Goal: Task Accomplishment & Management: Use online tool/utility

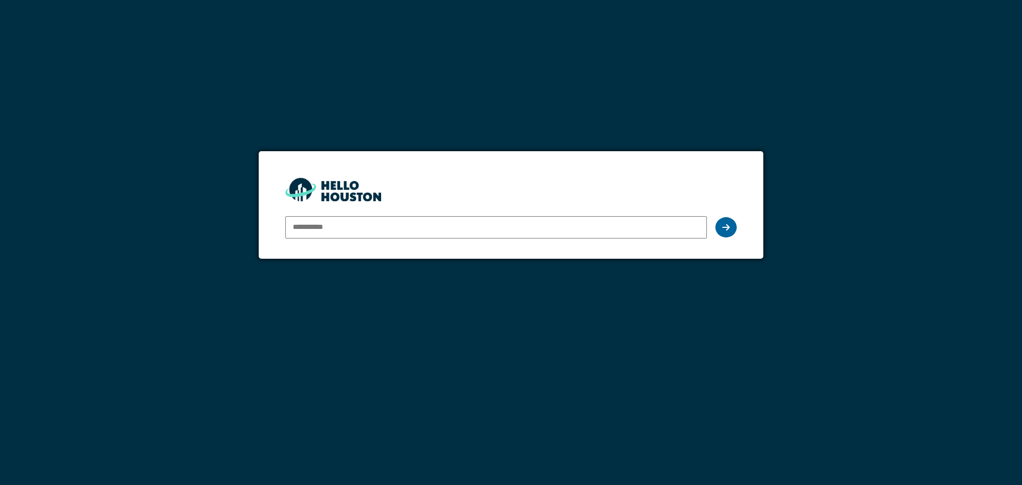
type input "**********"
click at [730, 229] on div at bounding box center [725, 227] width 21 height 20
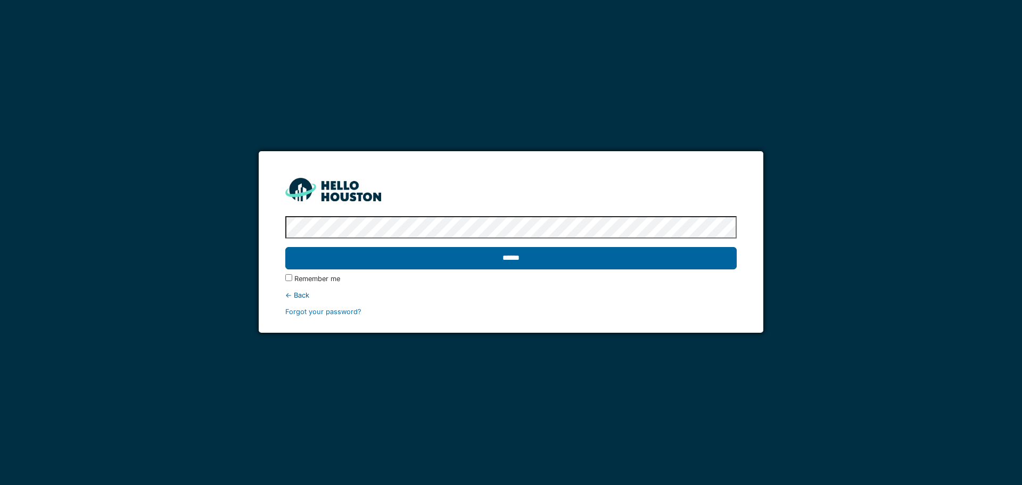
click at [597, 261] on input "******" at bounding box center [510, 258] width 451 height 22
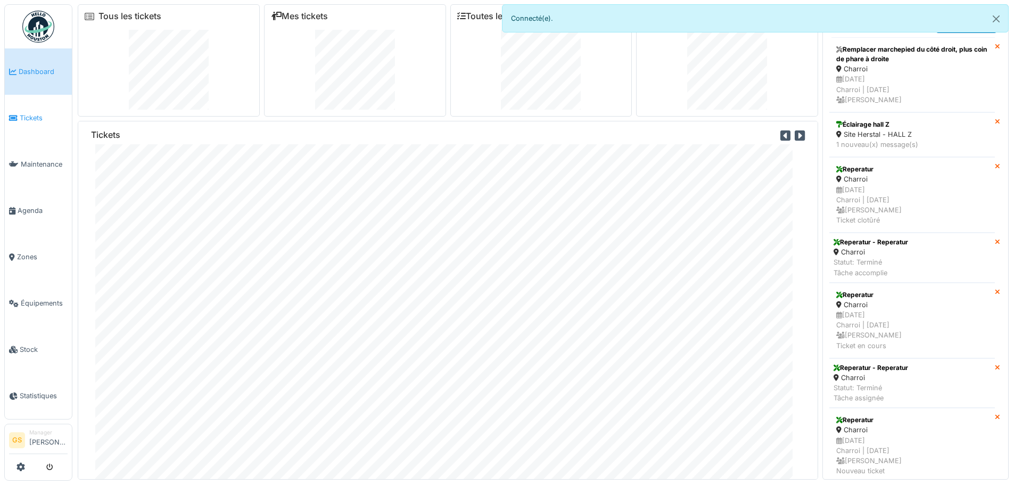
click at [26, 118] on span "Tickets" at bounding box center [44, 118] width 48 height 10
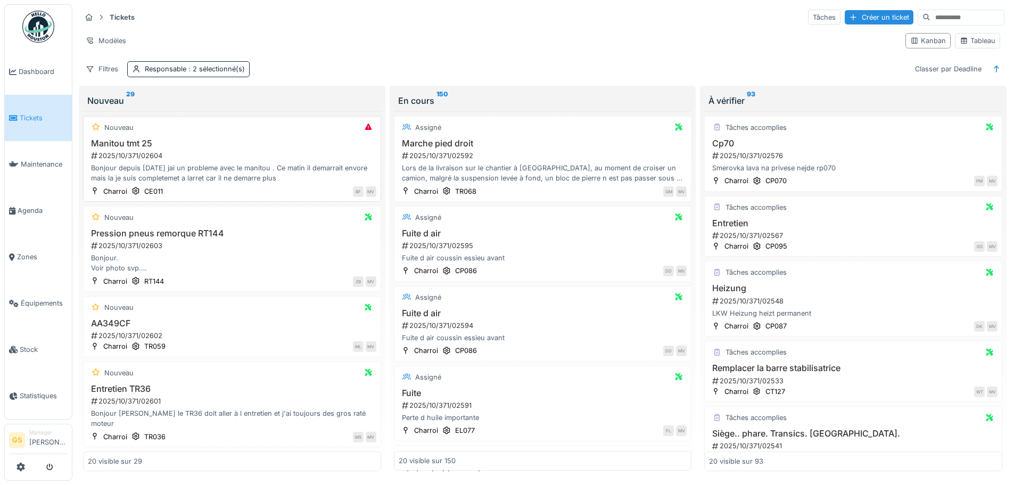
click at [115, 155] on div "2025/10/371/02604" at bounding box center [233, 156] width 286 height 10
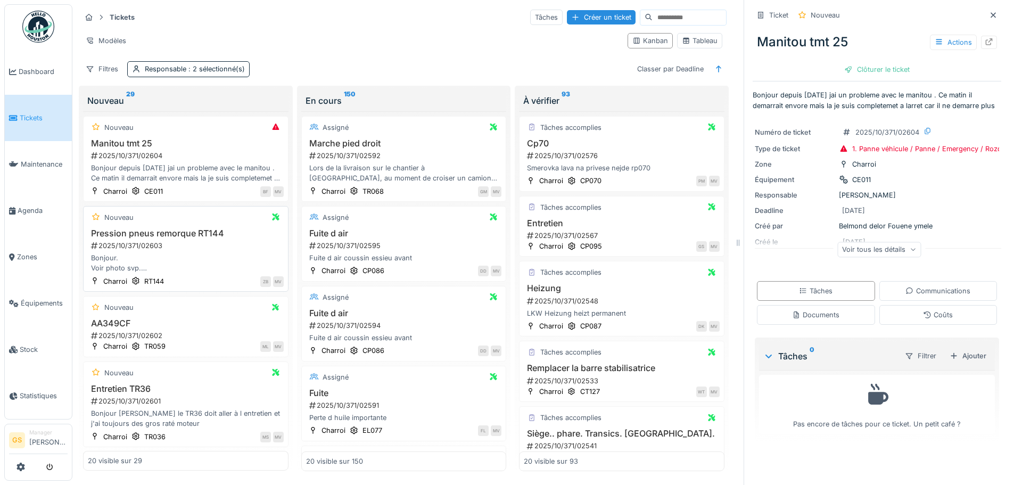
click at [136, 242] on div "2025/10/371/02603" at bounding box center [187, 246] width 194 height 10
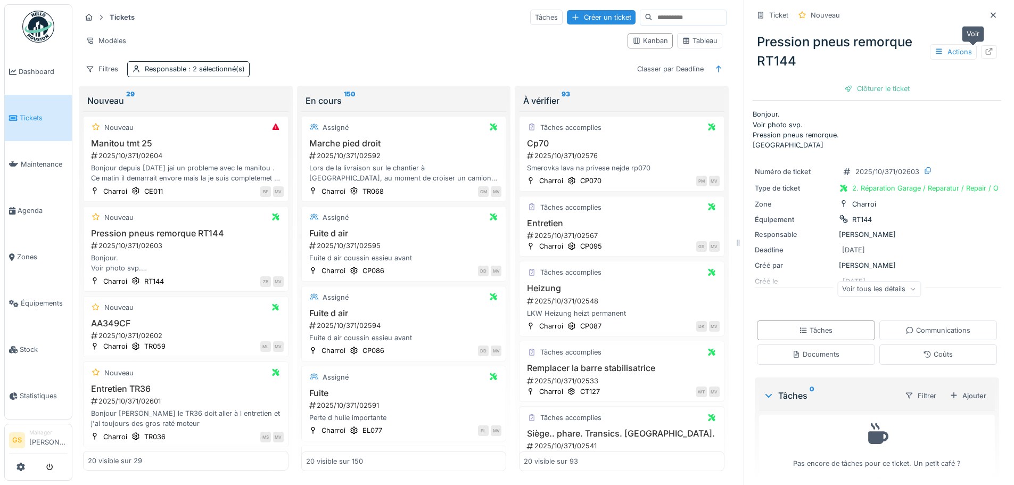
click at [985, 49] on icon at bounding box center [989, 51] width 9 height 7
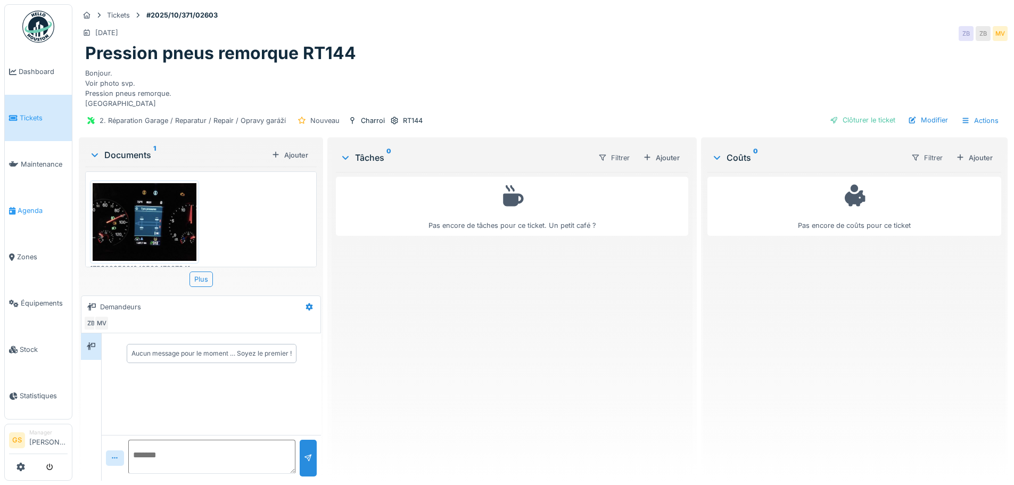
click at [19, 206] on span "Agenda" at bounding box center [43, 210] width 50 height 10
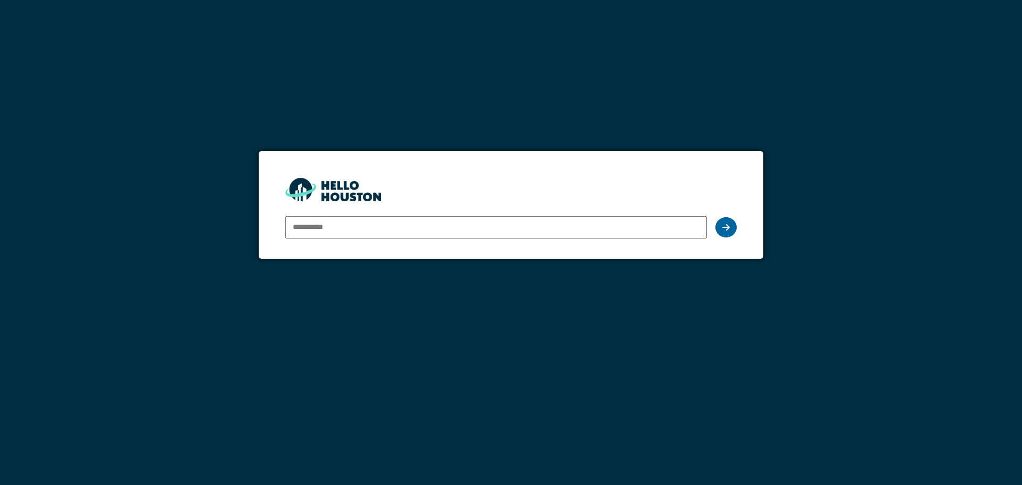
type input "**********"
click at [727, 232] on div at bounding box center [725, 227] width 21 height 20
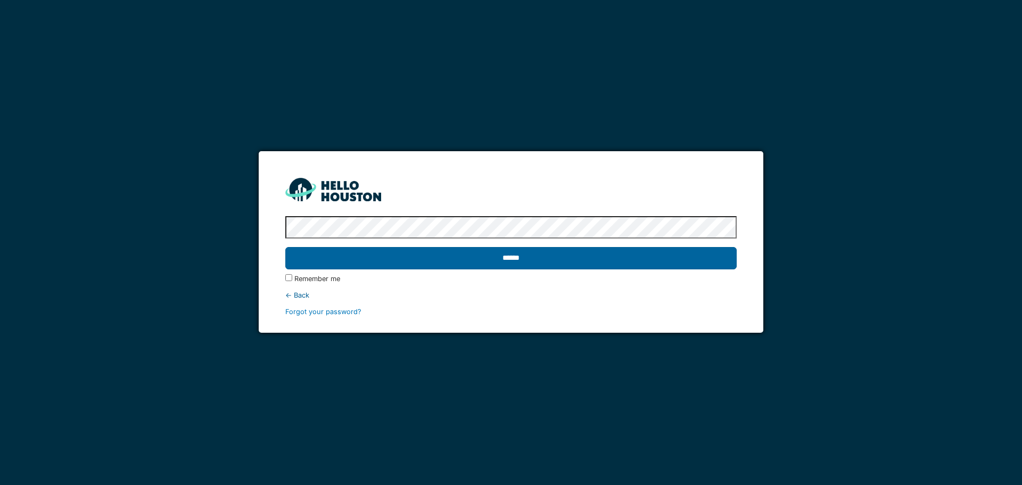
click at [702, 257] on input "******" at bounding box center [510, 258] width 451 height 22
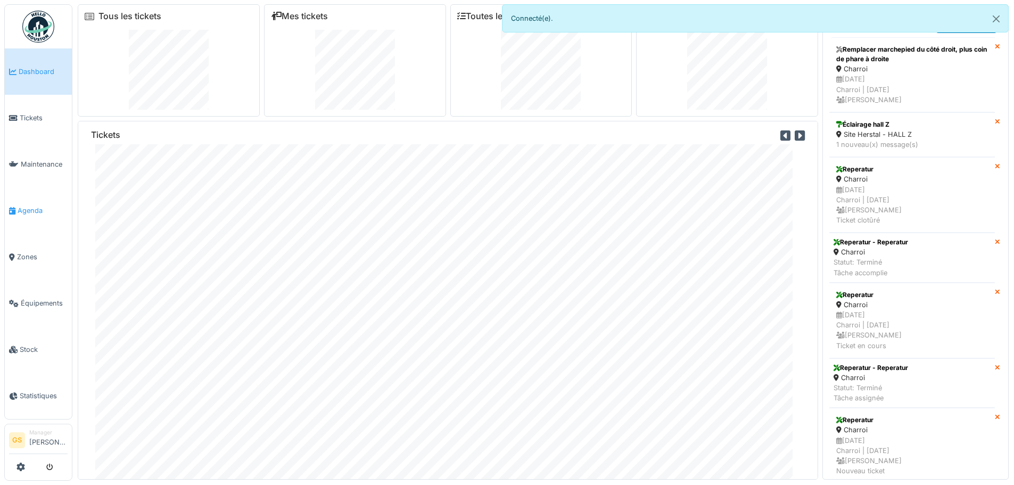
click at [29, 206] on span "Agenda" at bounding box center [43, 210] width 50 height 10
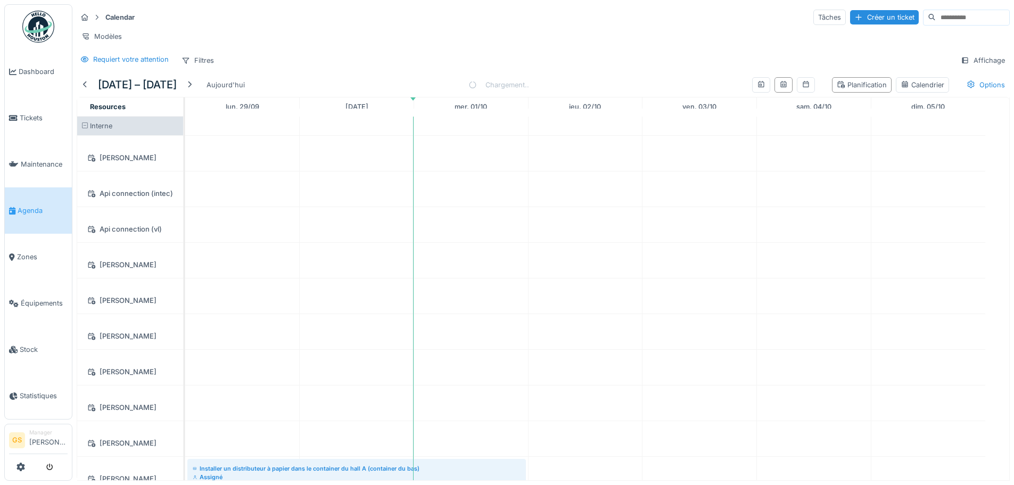
click at [28, 206] on span "Agenda" at bounding box center [43, 210] width 50 height 10
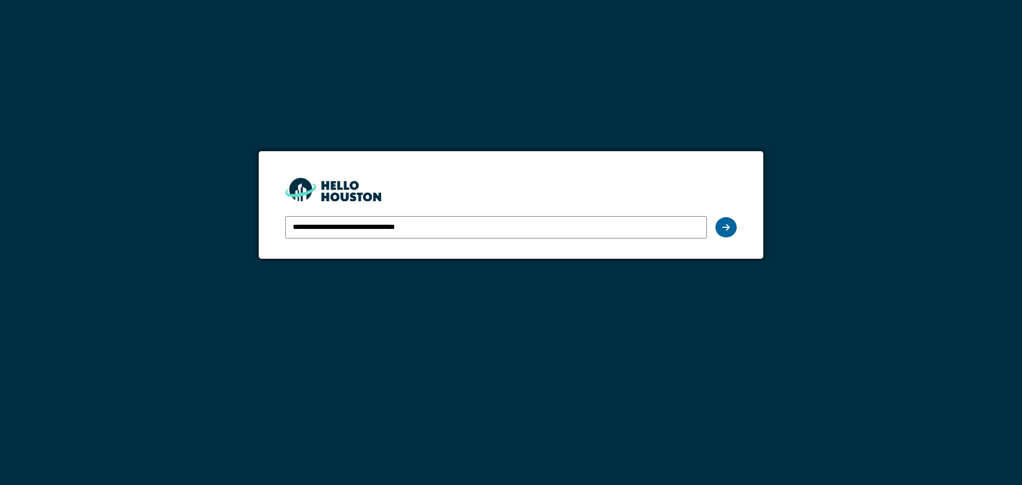
click at [724, 226] on icon at bounding box center [725, 227] width 7 height 9
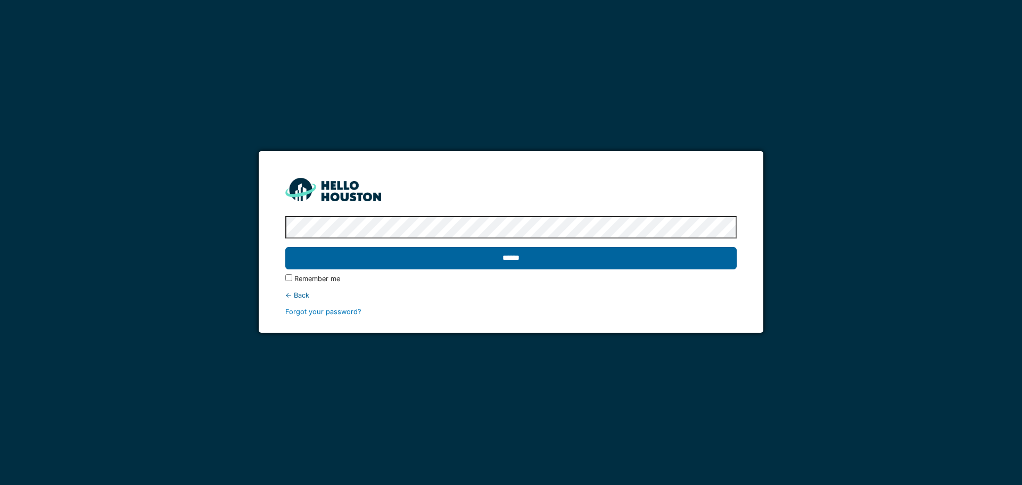
click at [676, 260] on input "******" at bounding box center [510, 258] width 451 height 22
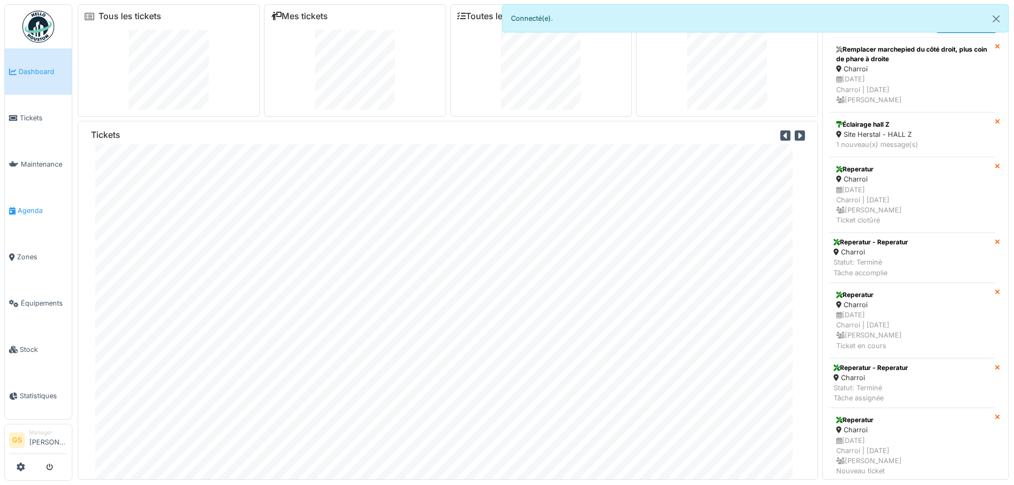
click at [26, 205] on span "Agenda" at bounding box center [43, 210] width 50 height 10
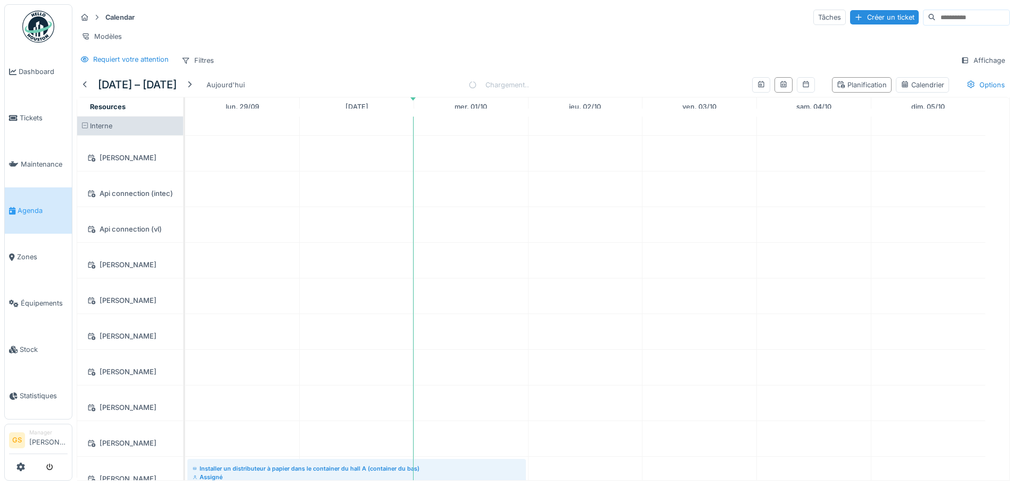
click at [936, 18] on input at bounding box center [972, 17] width 73 height 15
click at [55, 161] on span "Maintenance" at bounding box center [44, 164] width 47 height 10
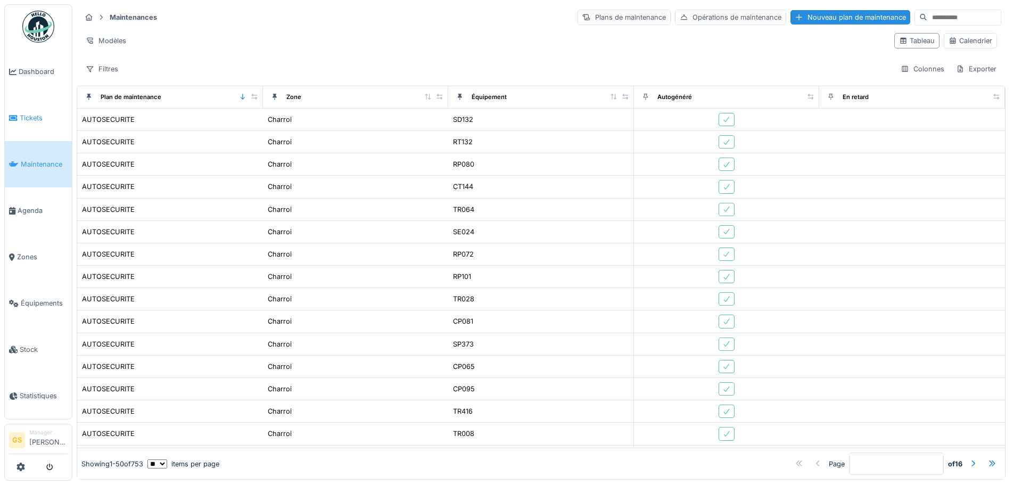
click at [30, 114] on span "Tickets" at bounding box center [44, 118] width 48 height 10
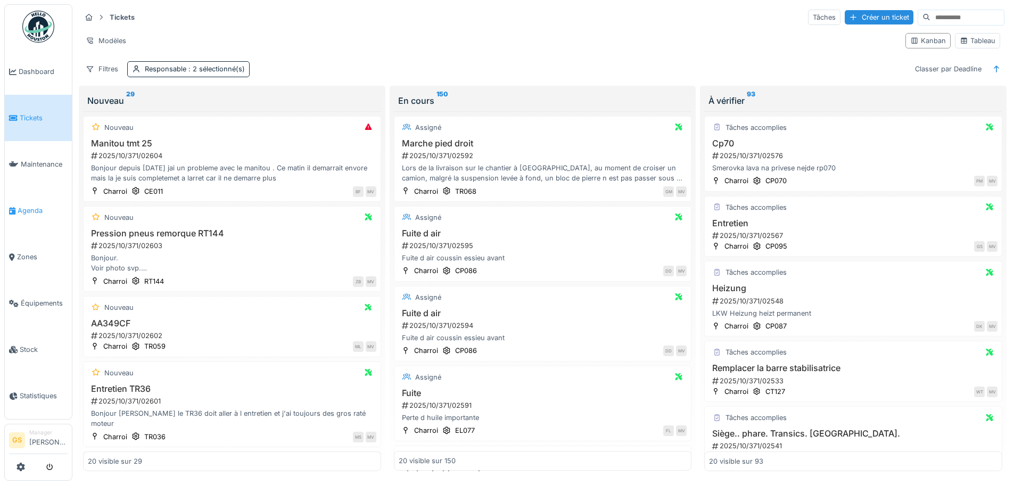
click at [21, 206] on span "Agenda" at bounding box center [43, 210] width 50 height 10
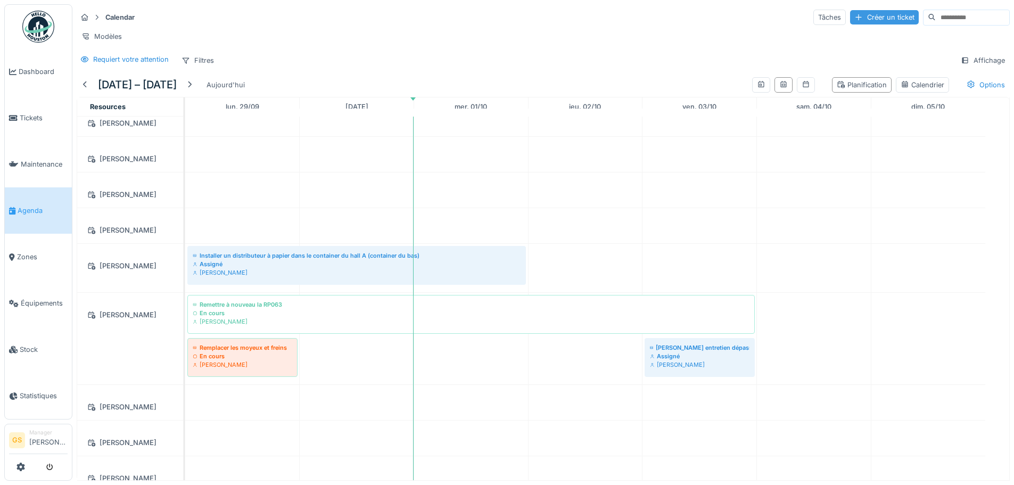
click at [861, 17] on div "Créer un ticket" at bounding box center [884, 17] width 69 height 14
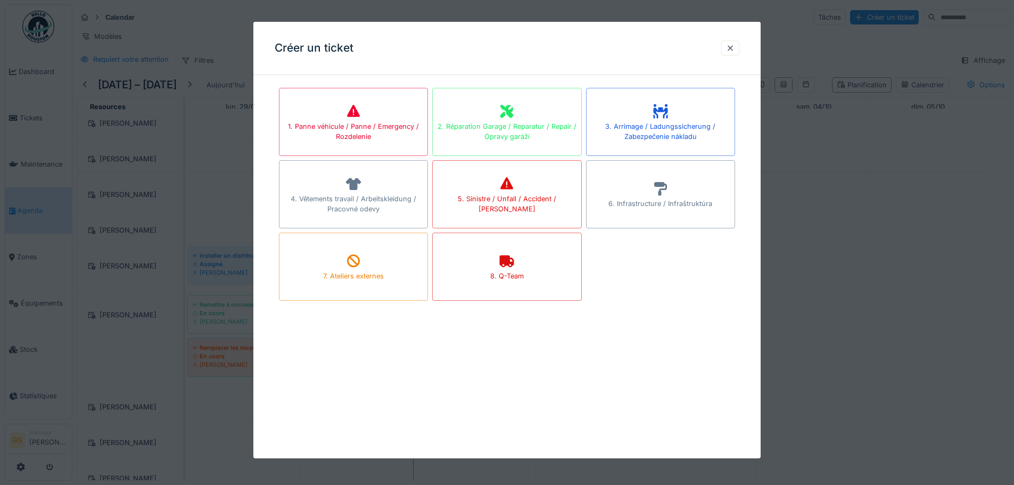
click at [847, 16] on div at bounding box center [507, 242] width 1014 height 485
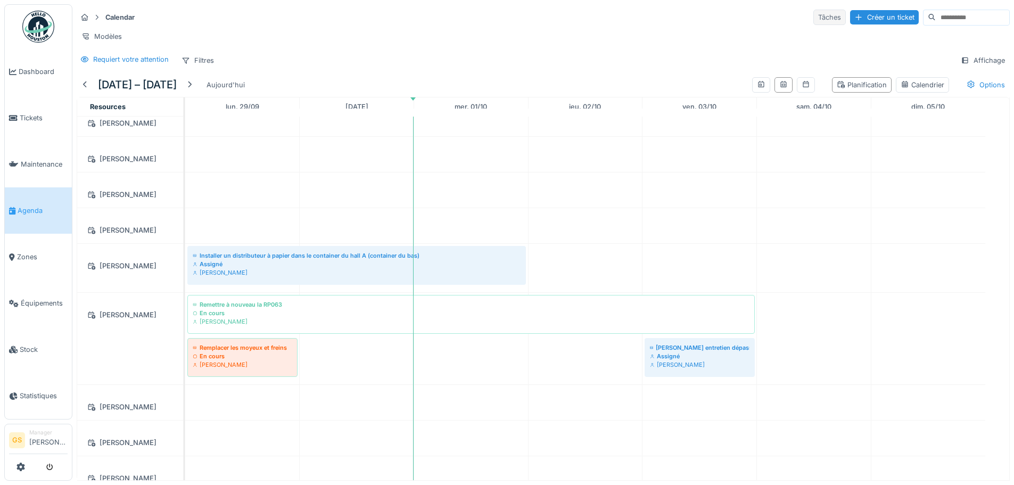
click at [813, 20] on div "Tâches" at bounding box center [829, 17] width 32 height 15
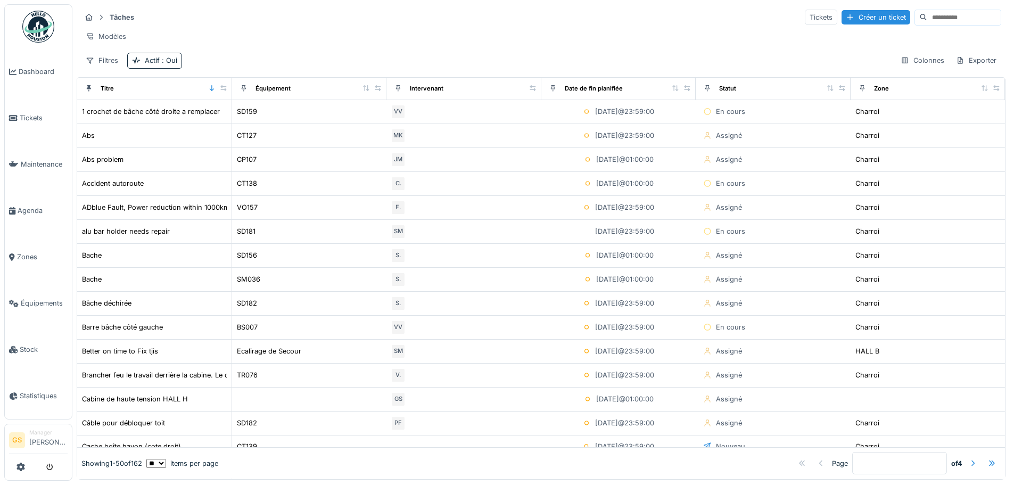
click at [333, 32] on div "Modèles" at bounding box center [541, 36] width 920 height 15
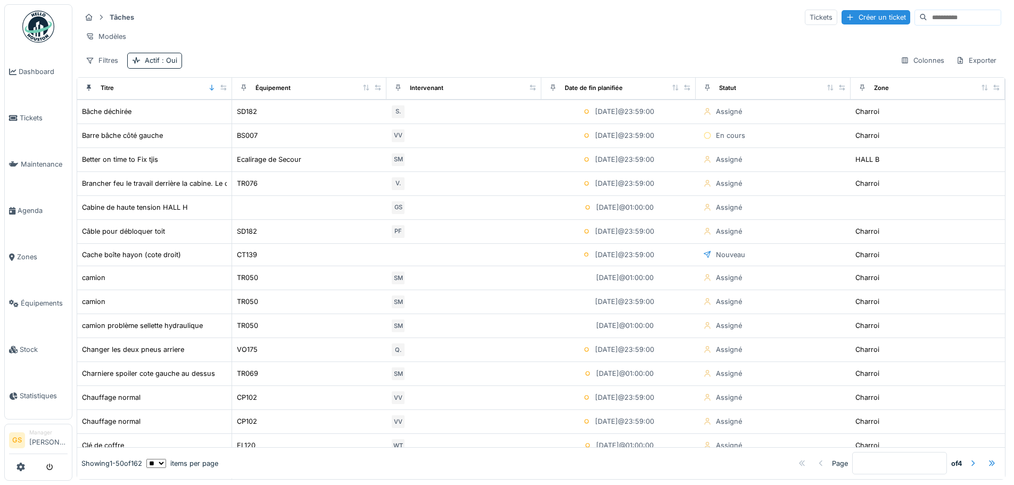
scroll to position [213, 0]
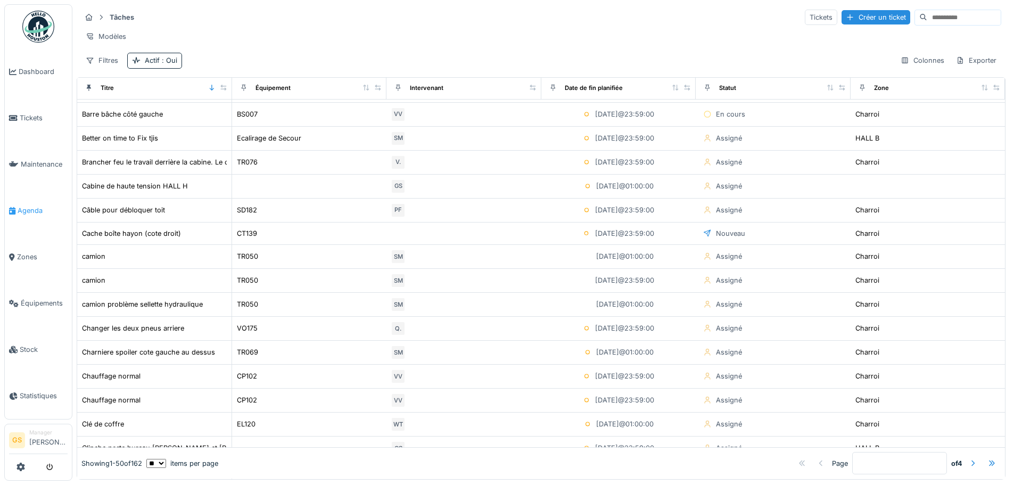
click at [28, 200] on link "Agenda" at bounding box center [38, 210] width 67 height 46
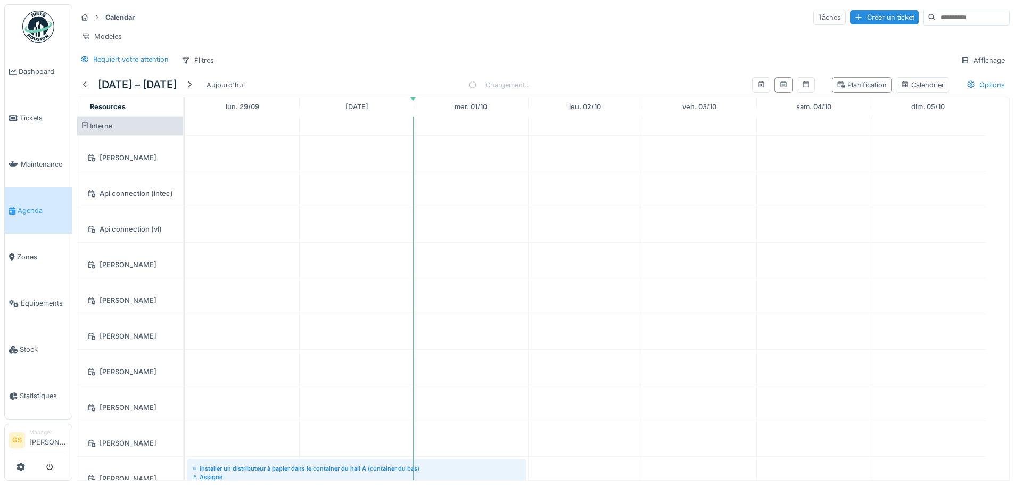
click at [104, 130] on span "Interne" at bounding box center [101, 126] width 22 height 8
click at [111, 163] on div "[PERSON_NAME]" at bounding box center [130, 157] width 93 height 13
click at [122, 164] on div "[PERSON_NAME]" at bounding box center [130, 157] width 93 height 13
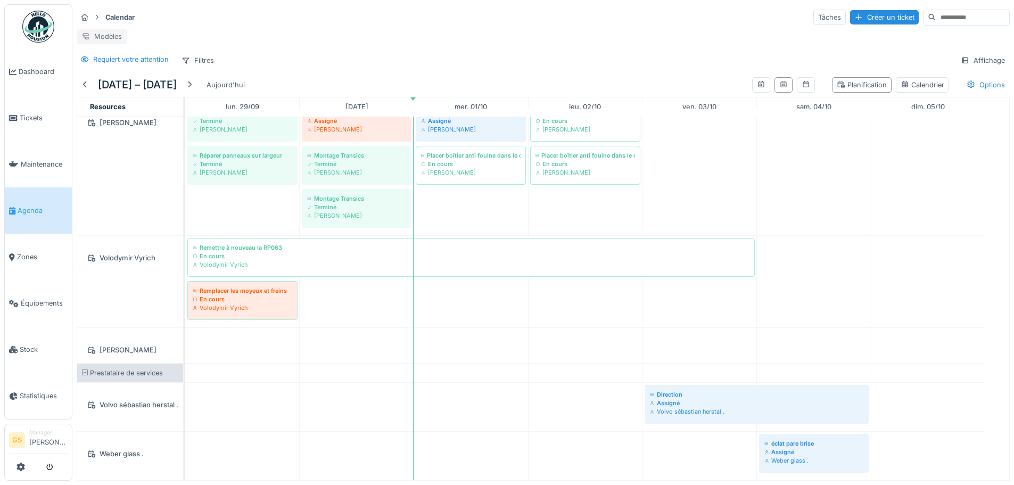
click at [115, 35] on div "Modèles" at bounding box center [102, 36] width 50 height 15
click at [171, 36] on div "Modèles" at bounding box center [543, 36] width 933 height 15
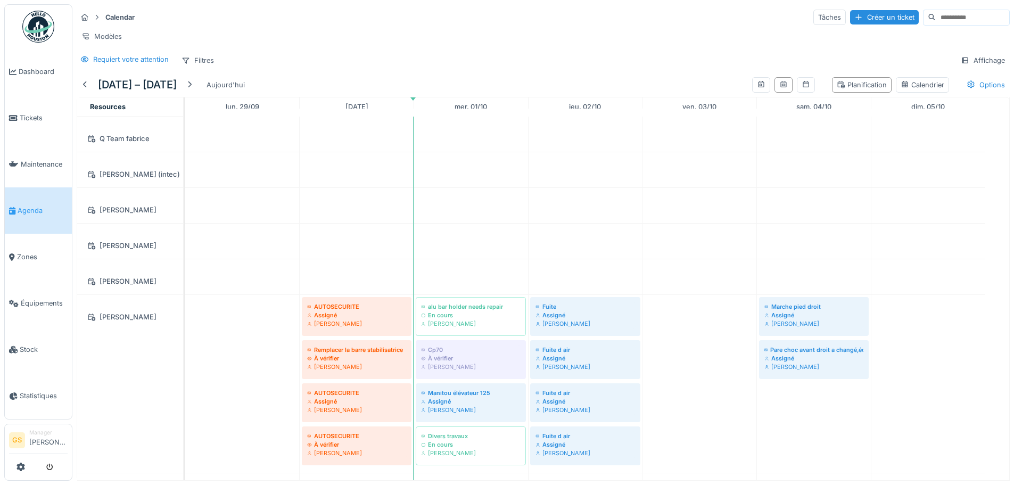
scroll to position [819, 0]
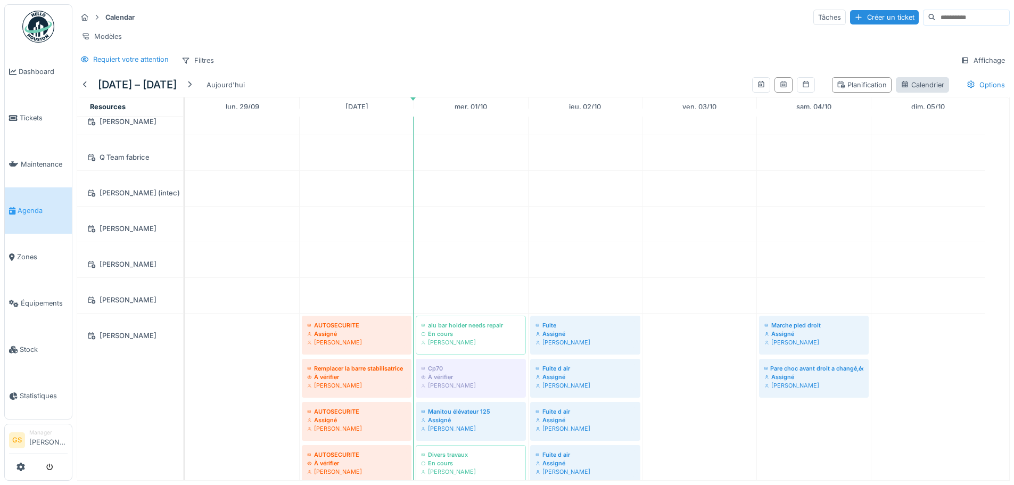
click at [908, 85] on div "Calendrier" at bounding box center [922, 85] width 44 height 10
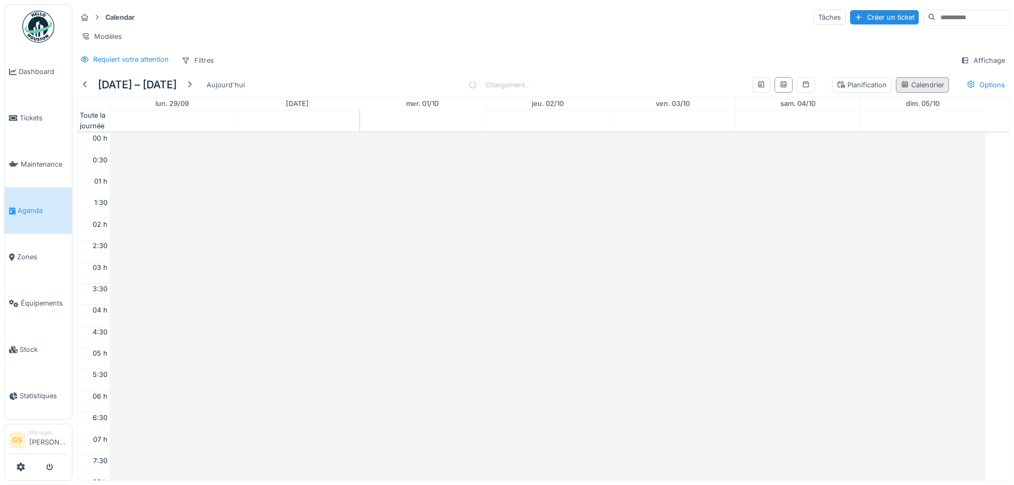
scroll to position [258, 0]
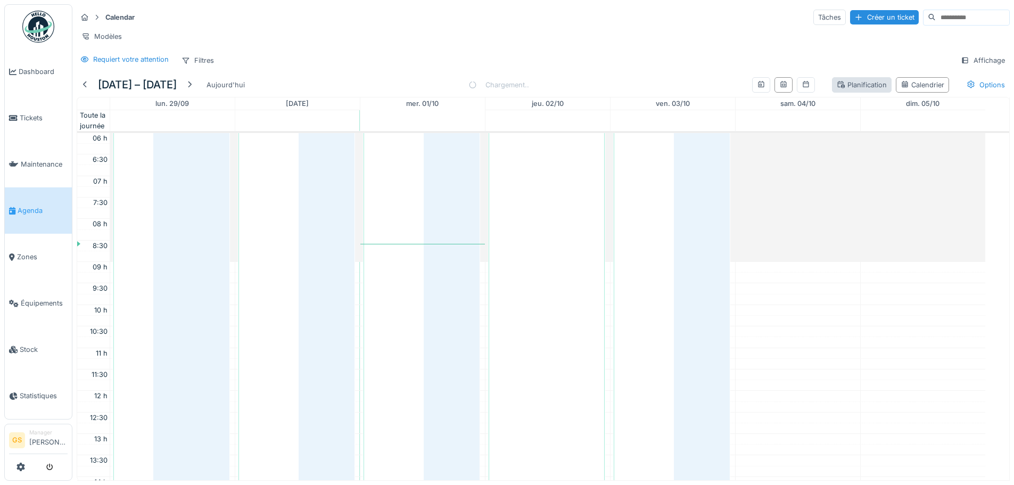
click at [862, 86] on div "Planification" at bounding box center [862, 85] width 50 height 10
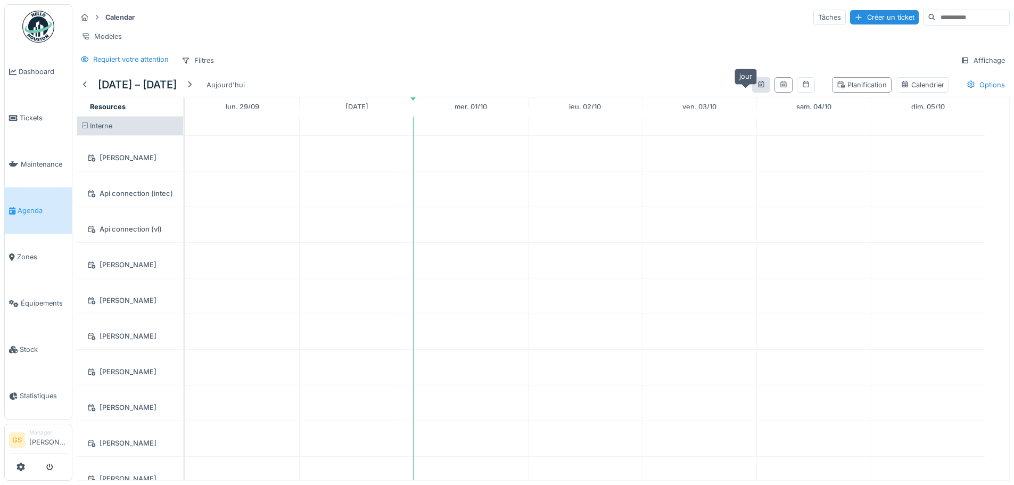
click at [757, 86] on icon at bounding box center [761, 84] width 9 height 7
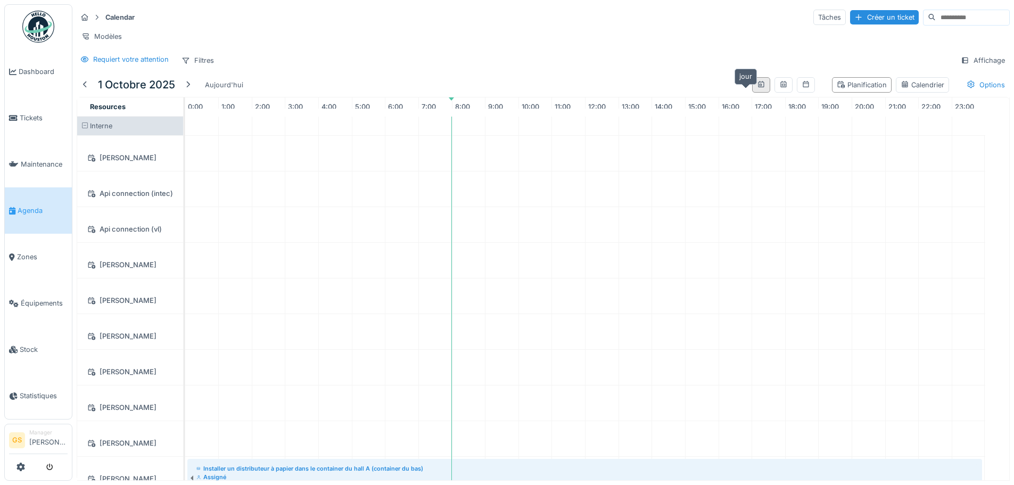
scroll to position [0, 0]
click at [780, 85] on icon at bounding box center [783, 84] width 6 height 6
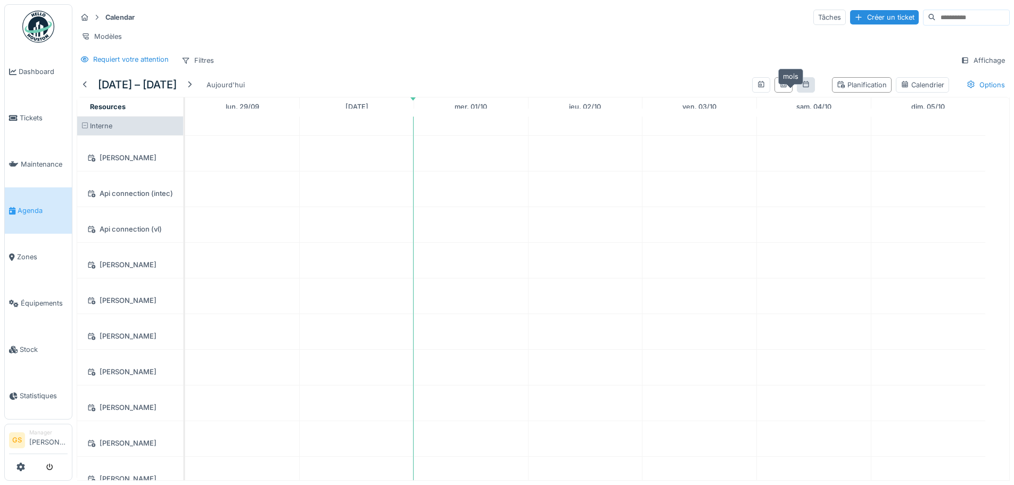
click at [803, 84] on icon at bounding box center [806, 84] width 6 height 6
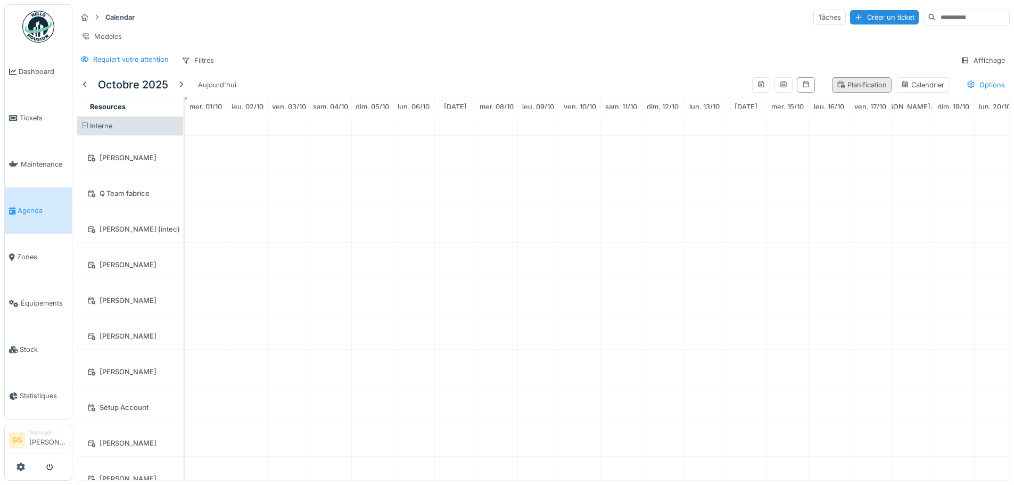
click at [838, 82] on icon at bounding box center [841, 84] width 7 height 7
click at [896, 84] on div "Calendrier" at bounding box center [922, 84] width 53 height 15
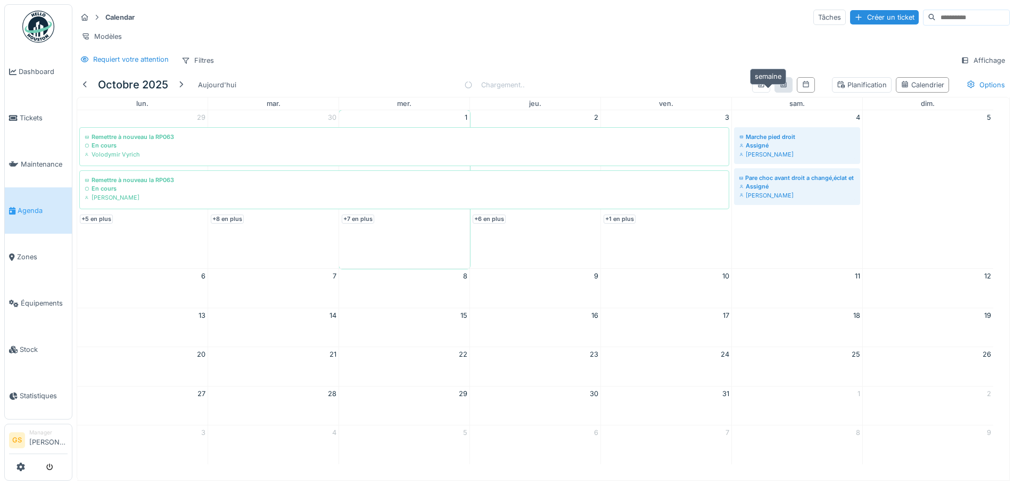
click at [779, 88] on icon at bounding box center [783, 84] width 9 height 7
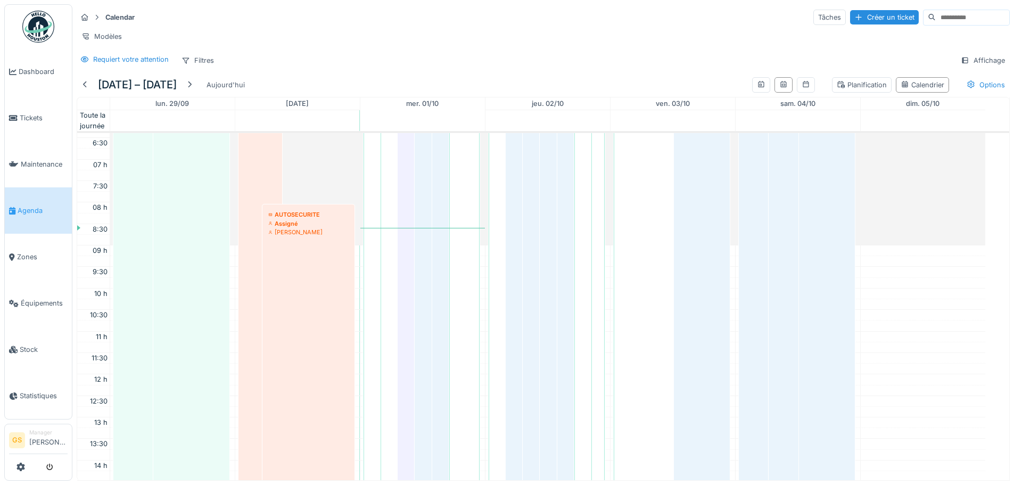
scroll to position [258, 0]
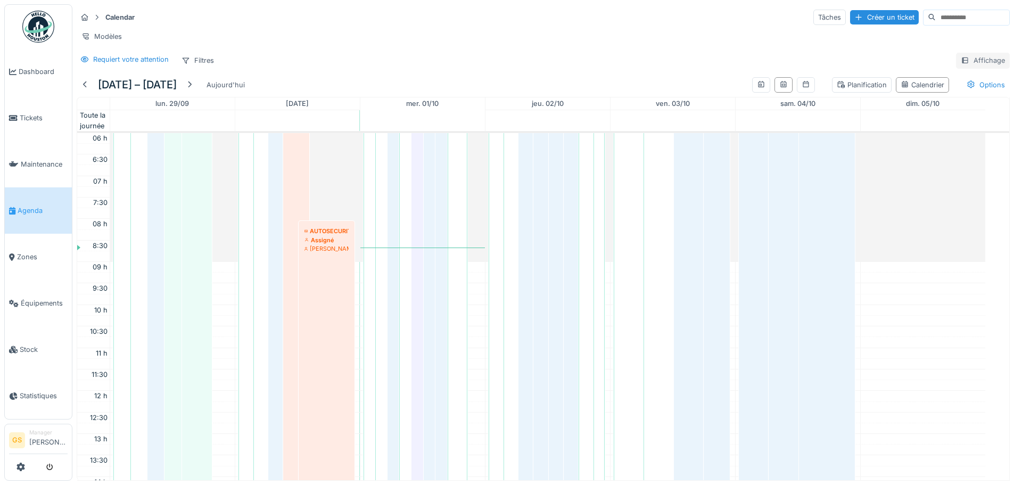
click at [964, 65] on div "Affichage" at bounding box center [983, 60] width 54 height 15
click at [896, 58] on div "Calendar Tâches Créer un ticket Modèles Requiert votre attention Filtres Affich…" at bounding box center [542, 38] width 941 height 69
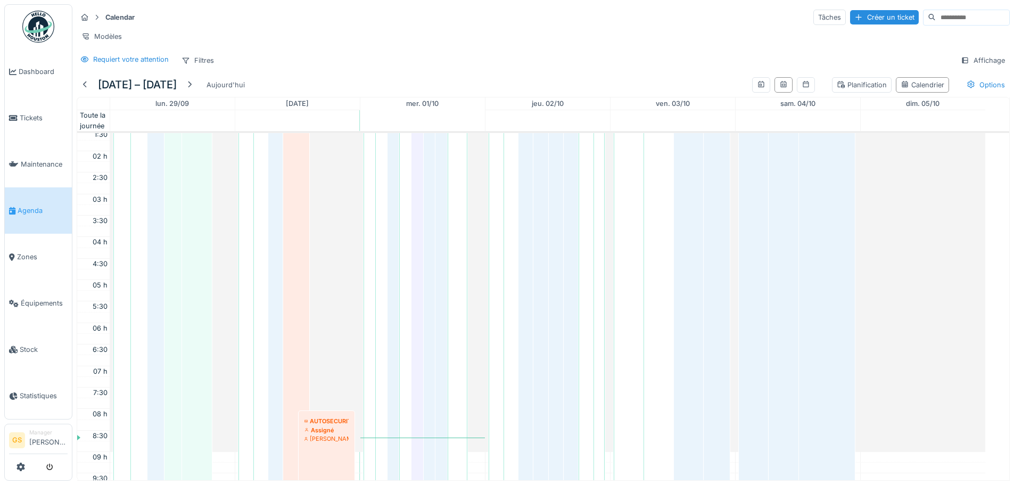
scroll to position [45, 0]
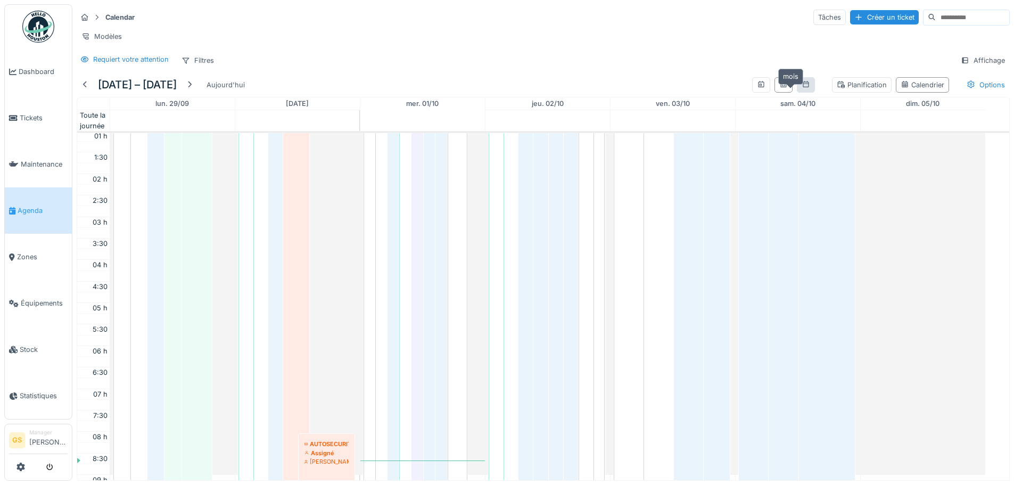
click at [801, 88] on icon at bounding box center [805, 84] width 9 height 7
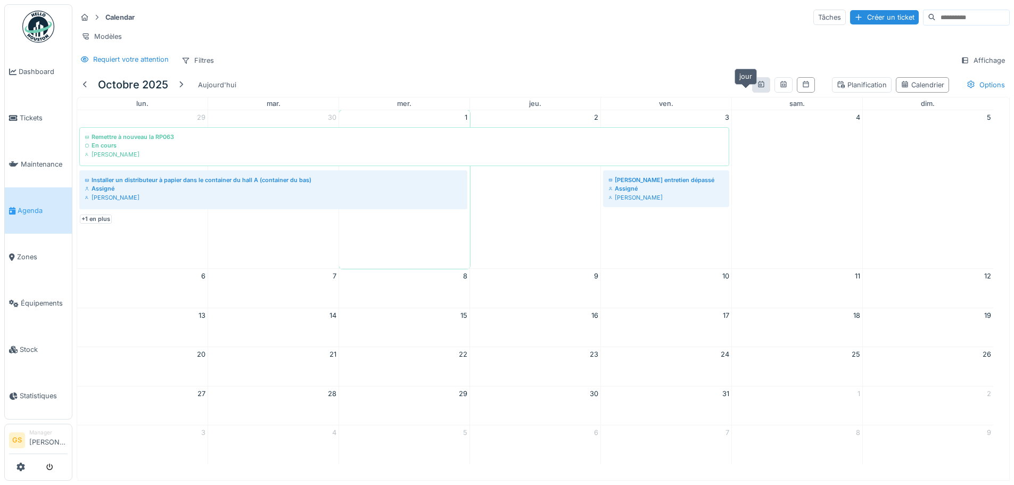
click at [757, 88] on icon at bounding box center [761, 84] width 9 height 7
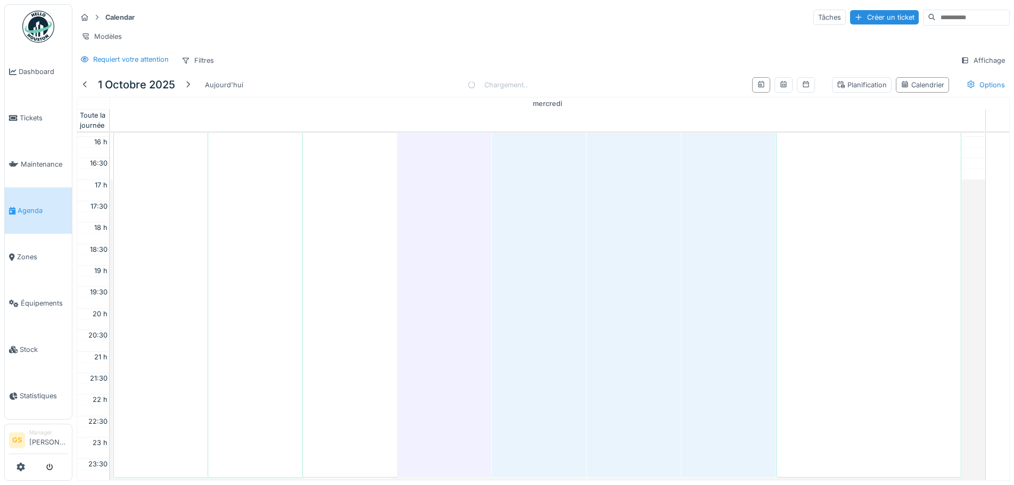
scroll to position [258, 0]
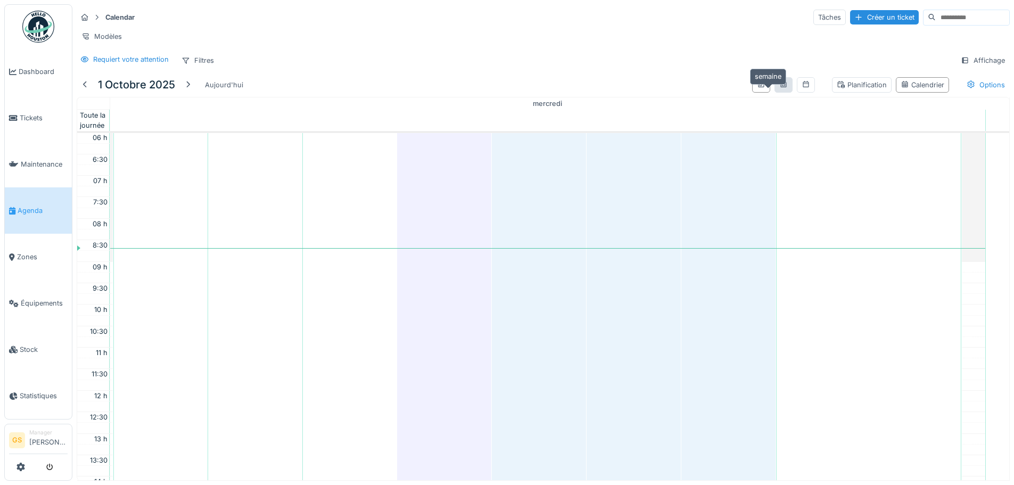
click at [779, 88] on icon at bounding box center [783, 84] width 9 height 7
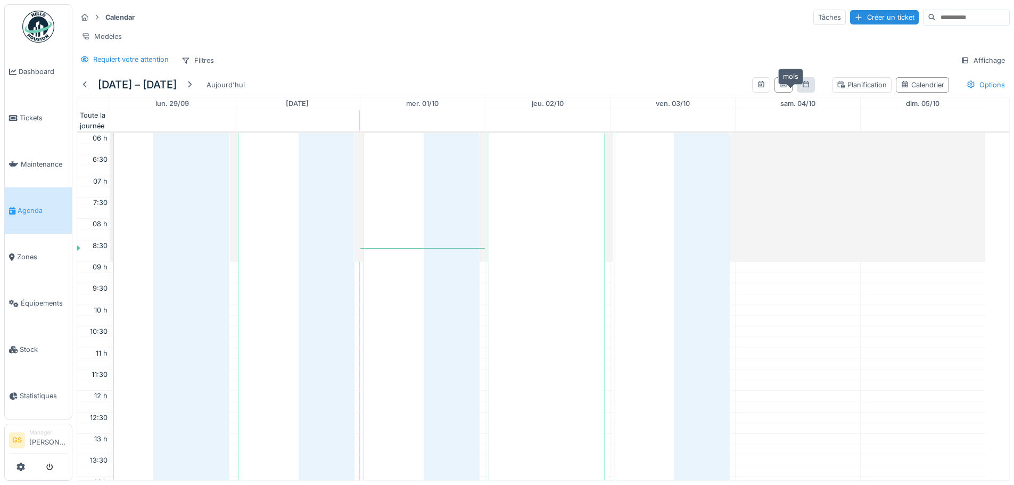
click at [801, 88] on icon at bounding box center [805, 84] width 9 height 7
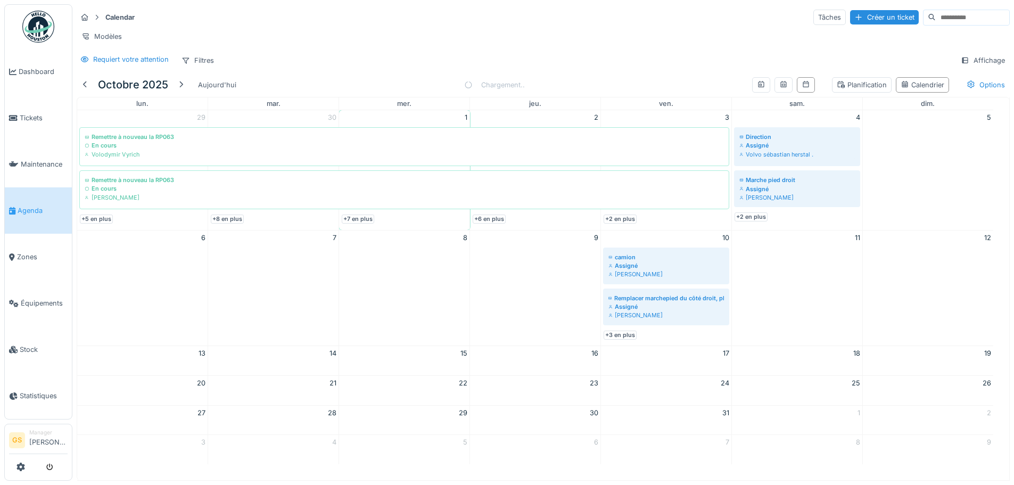
scroll to position [0, 0]
click at [838, 88] on icon at bounding box center [841, 84] width 7 height 7
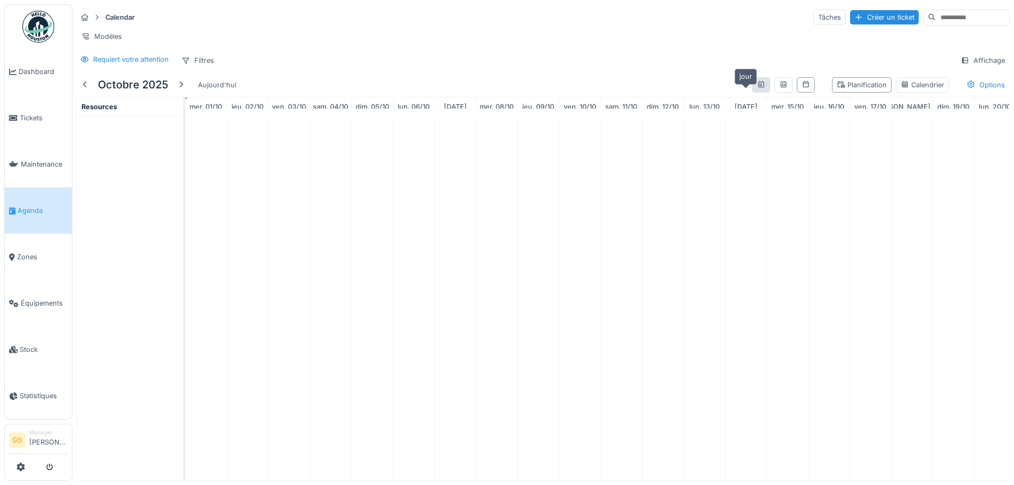
click at [757, 88] on icon at bounding box center [761, 84] width 9 height 7
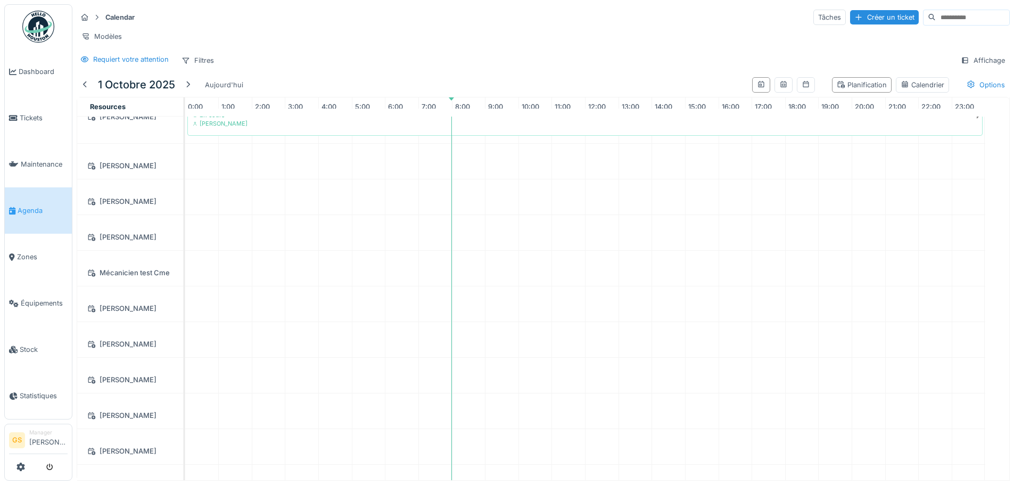
scroll to position [426, 0]
